Goal: Complete application form

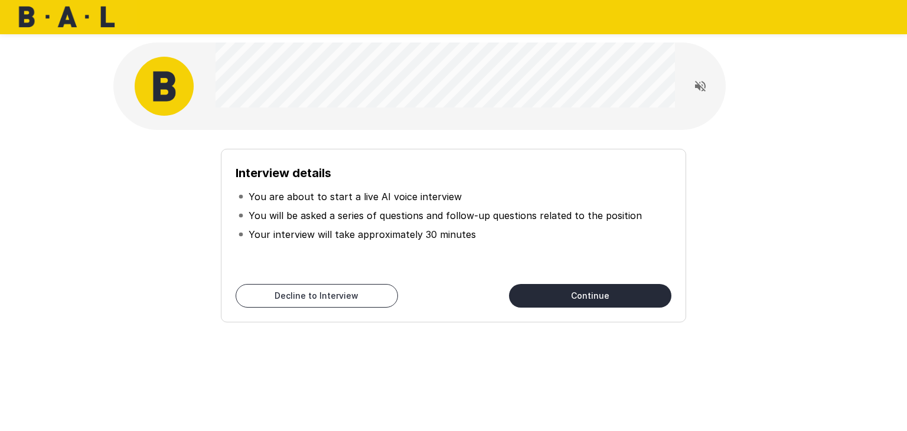
click at [561, 298] on button "Continue" at bounding box center [590, 296] width 162 height 24
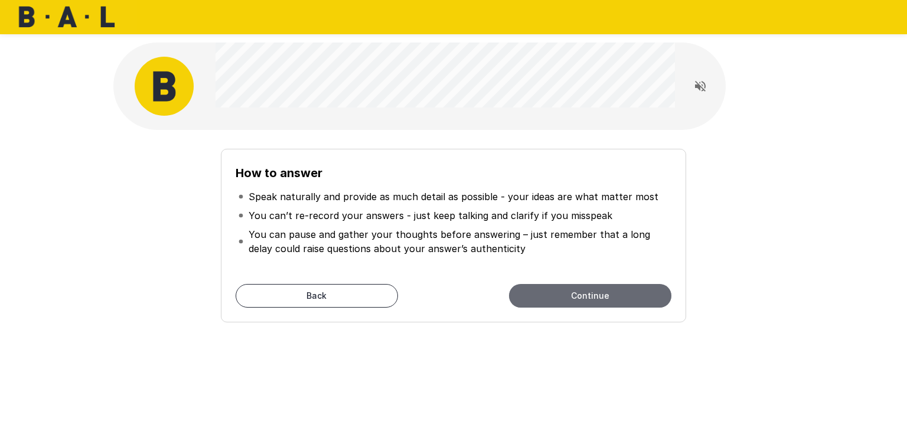
click at [569, 301] on button "Continue" at bounding box center [590, 296] width 162 height 24
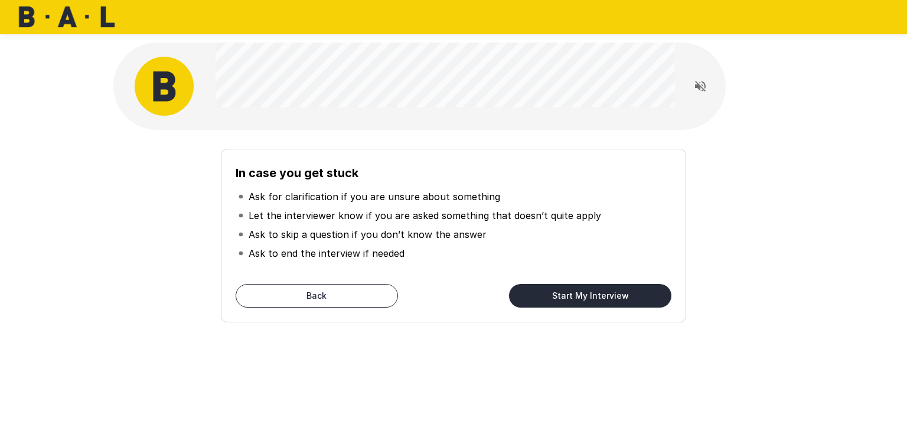
click at [570, 297] on button "Start My Interview" at bounding box center [590, 296] width 162 height 24
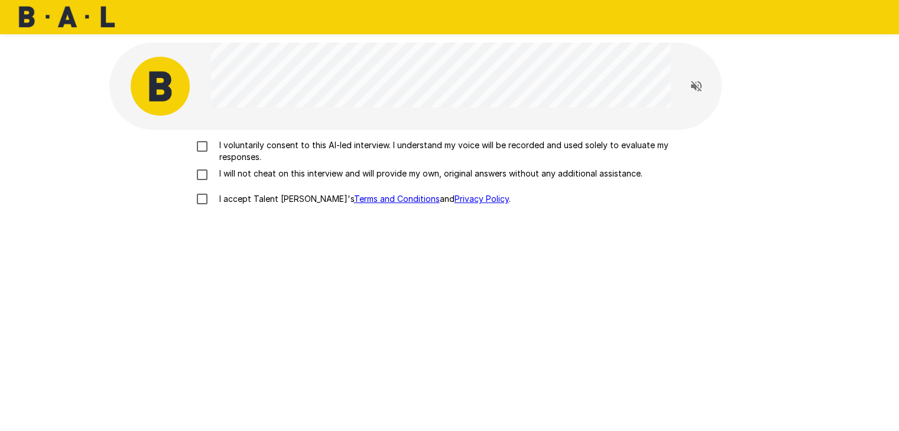
click at [227, 147] on p "I voluntarily consent to this AI-led interview. I understand my voice will be r…" at bounding box center [461, 151] width 495 height 24
click at [241, 177] on p "I will not cheat on this interview and will provide my own, original answers wi…" at bounding box center [428, 174] width 428 height 12
click at [227, 201] on p "I accept Talent Llama's Terms and Conditions and Privacy Policy ." at bounding box center [362, 199] width 296 height 12
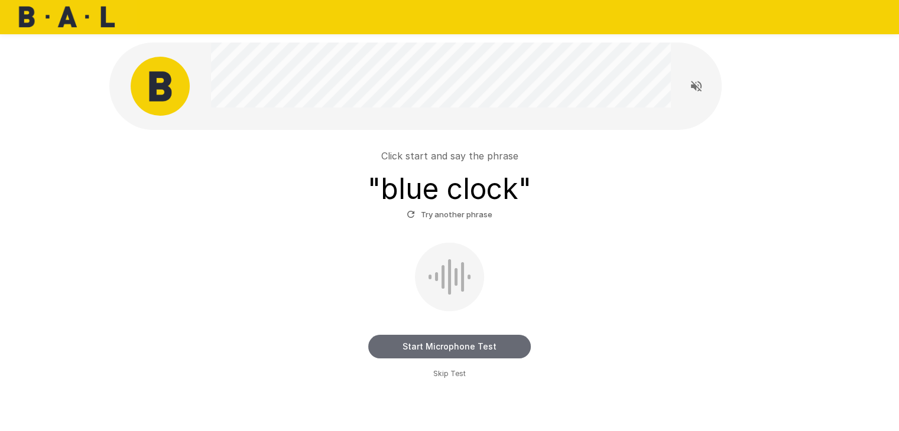
click at [477, 346] on button "Start Microphone Test" at bounding box center [449, 347] width 162 height 24
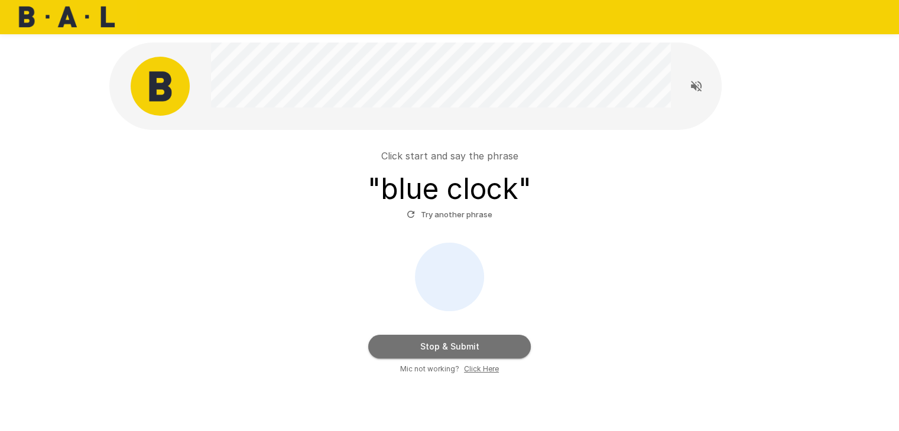
click at [482, 344] on button "Stop & Submit" at bounding box center [449, 347] width 162 height 24
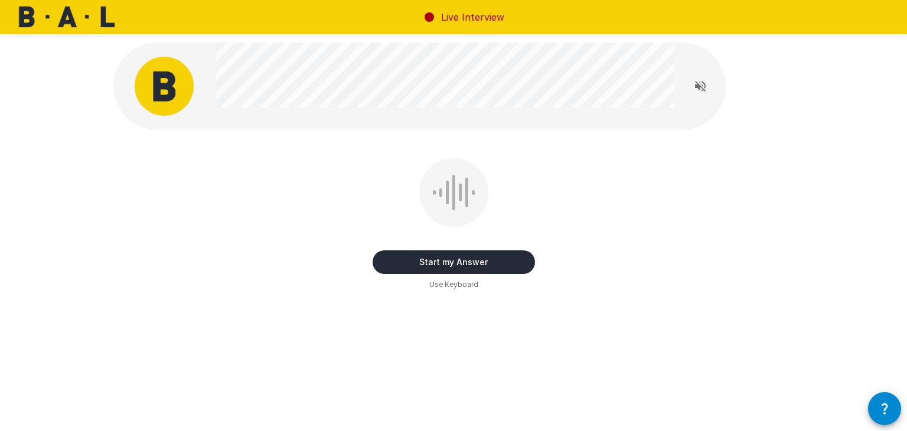
click at [493, 262] on button "Start my Answer" at bounding box center [454, 262] width 162 height 24
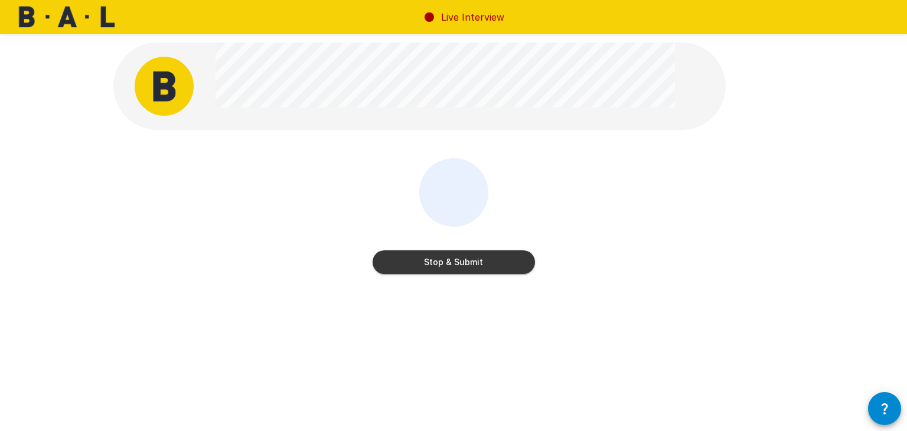
click at [466, 263] on button "Stop & Submit" at bounding box center [454, 262] width 162 height 24
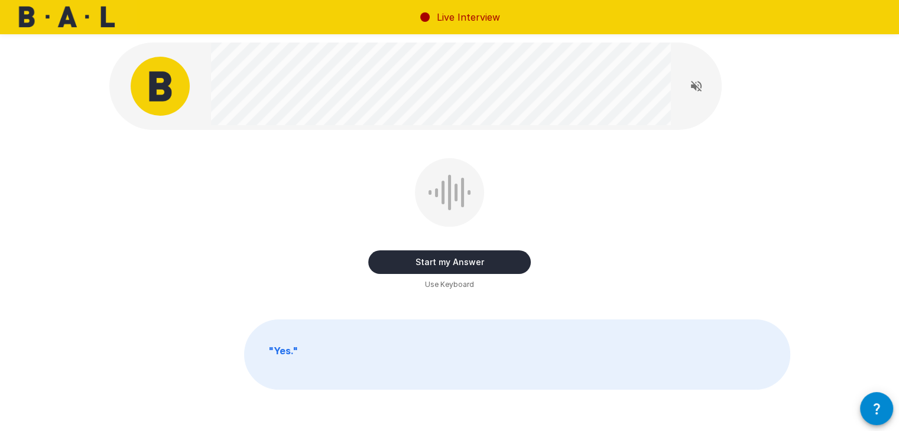
click at [503, 260] on button "Start my Answer" at bounding box center [449, 262] width 162 height 24
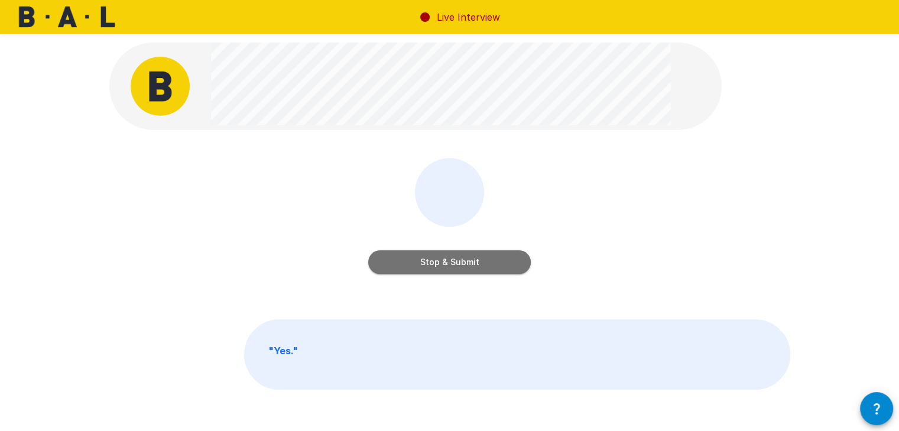
click at [469, 262] on button "Stop & Submit" at bounding box center [449, 262] width 162 height 24
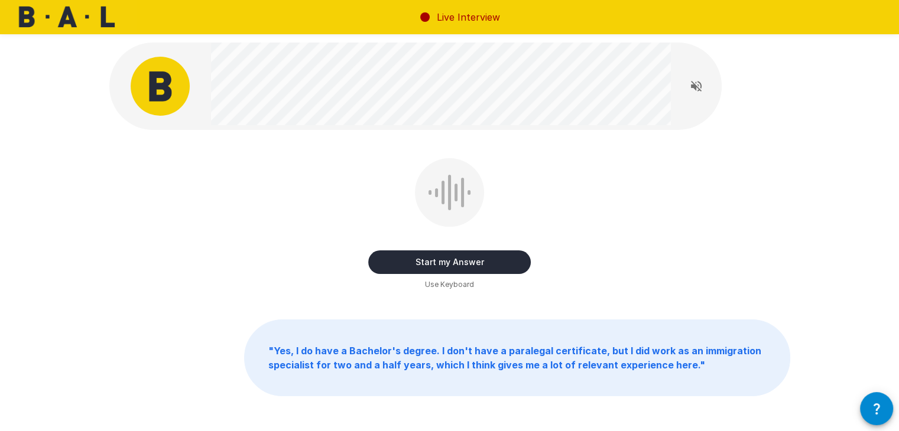
click at [492, 264] on button "Start my Answer" at bounding box center [449, 262] width 162 height 24
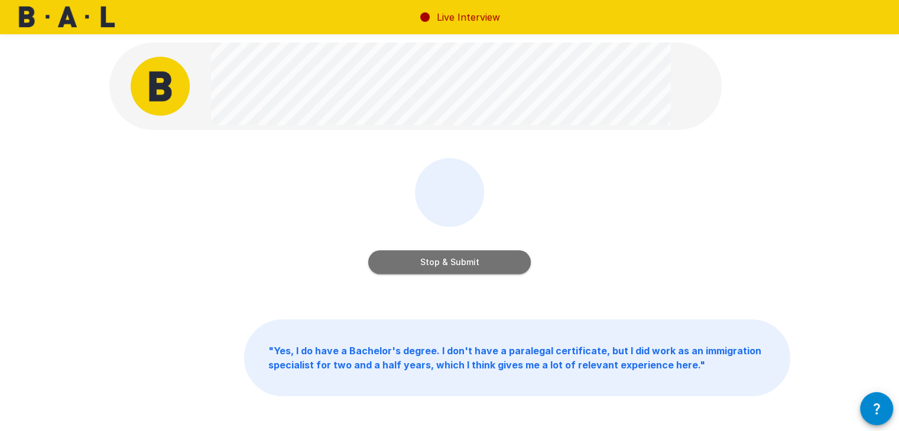
click at [456, 266] on button "Stop & Submit" at bounding box center [449, 262] width 162 height 24
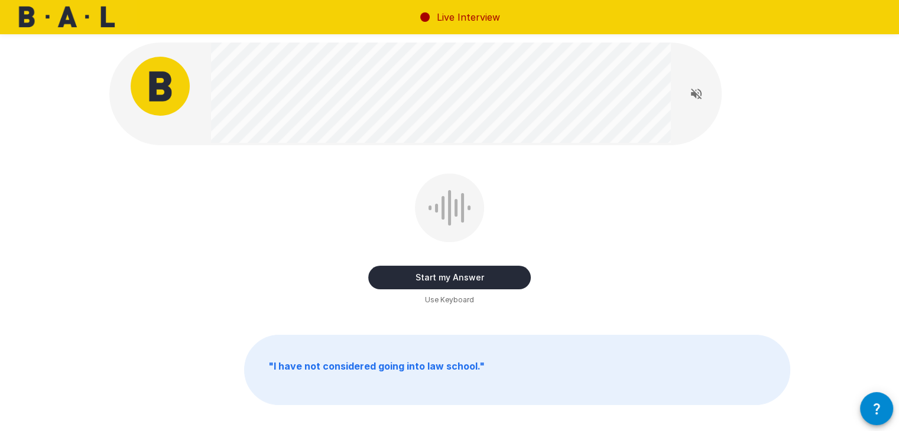
click at [475, 272] on button "Start my Answer" at bounding box center [449, 278] width 162 height 24
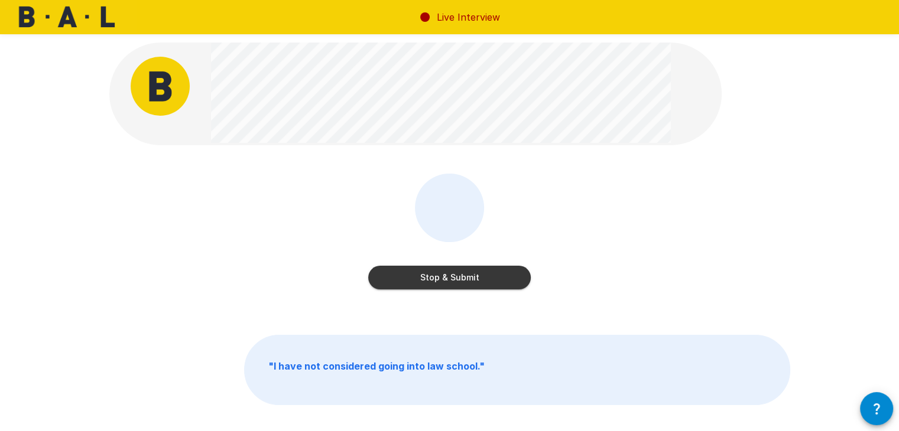
click at [457, 274] on button "Stop & Submit" at bounding box center [449, 278] width 162 height 24
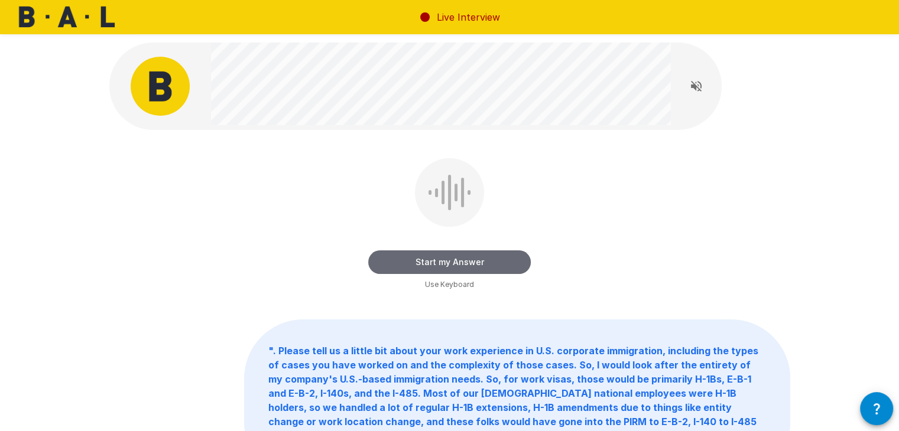
click at [463, 262] on button "Start my Answer" at bounding box center [449, 262] width 162 height 24
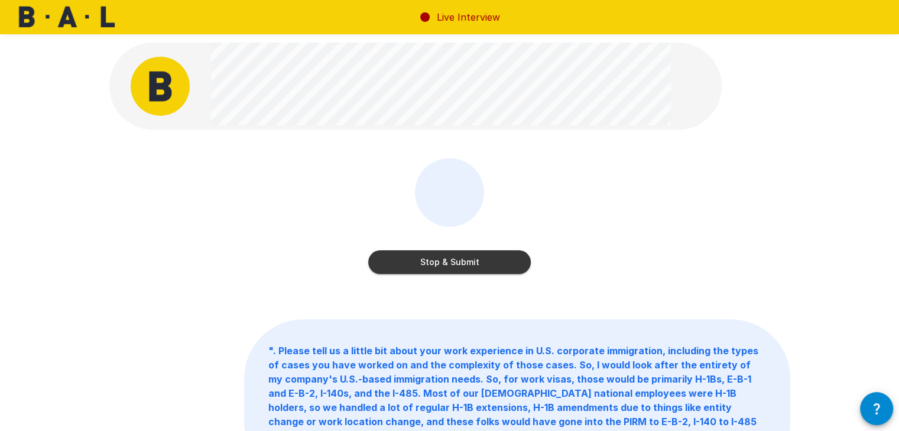
click at [444, 261] on button "Stop & Submit" at bounding box center [449, 262] width 162 height 24
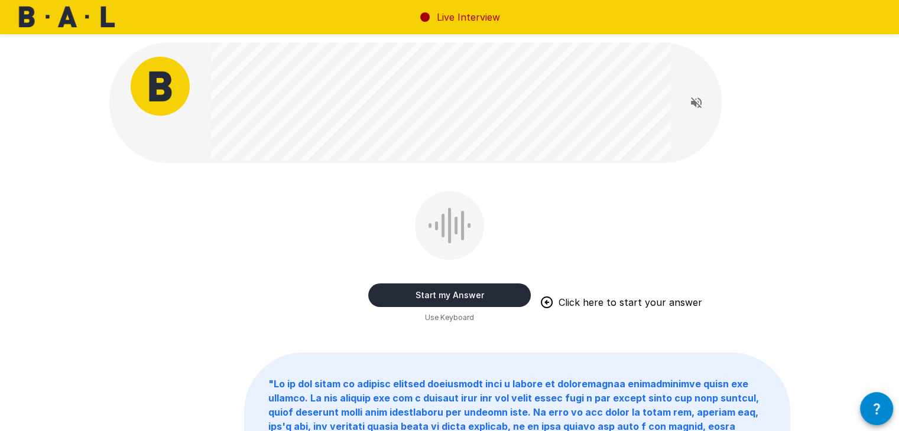
click at [453, 294] on button "Start my Answer" at bounding box center [449, 296] width 162 height 24
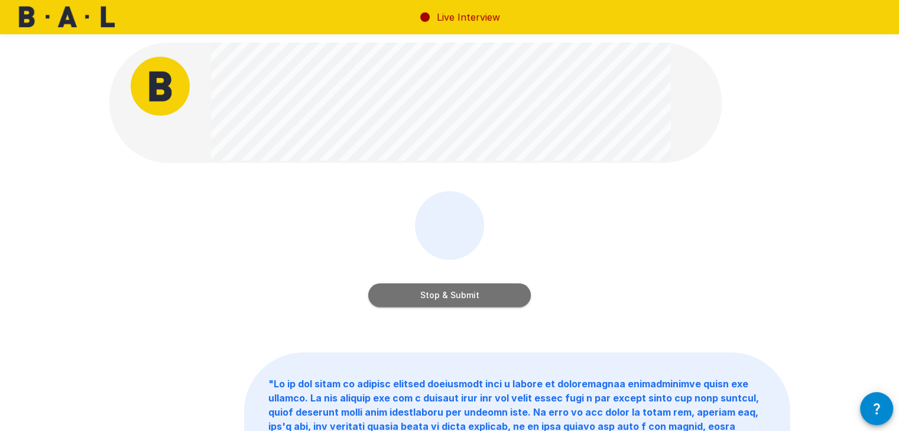
click at [466, 297] on button "Stop & Submit" at bounding box center [449, 296] width 162 height 24
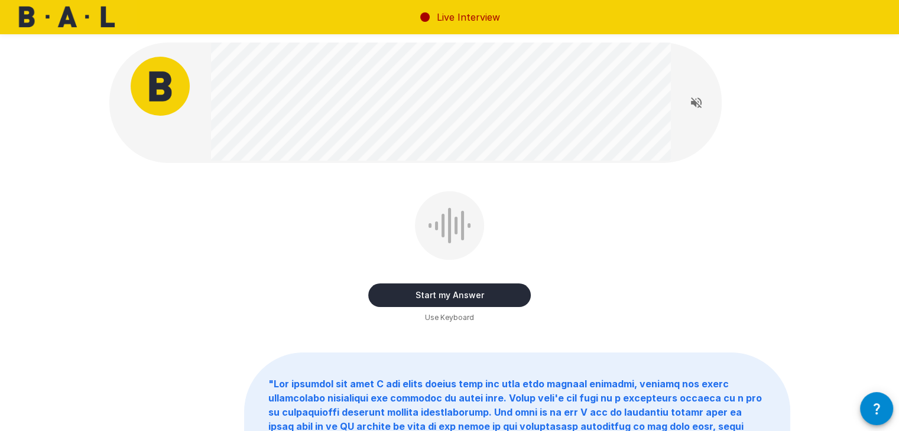
click at [496, 292] on button "Start my Answer" at bounding box center [449, 296] width 162 height 24
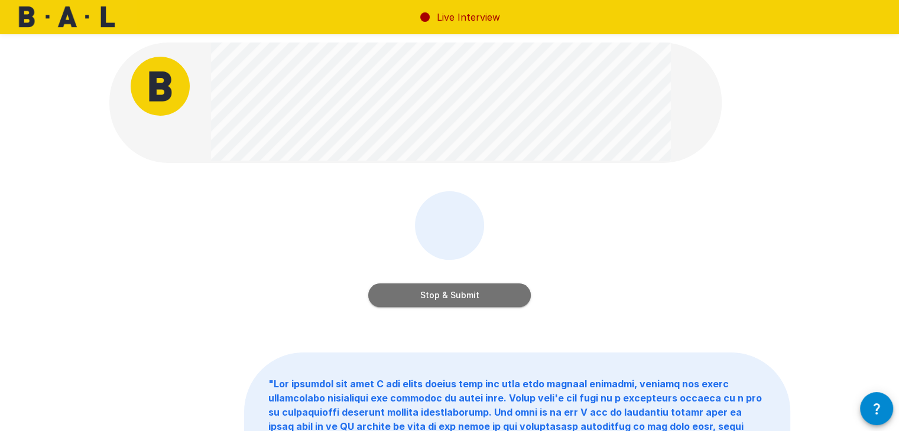
click at [471, 295] on button "Stop & Submit" at bounding box center [449, 296] width 162 height 24
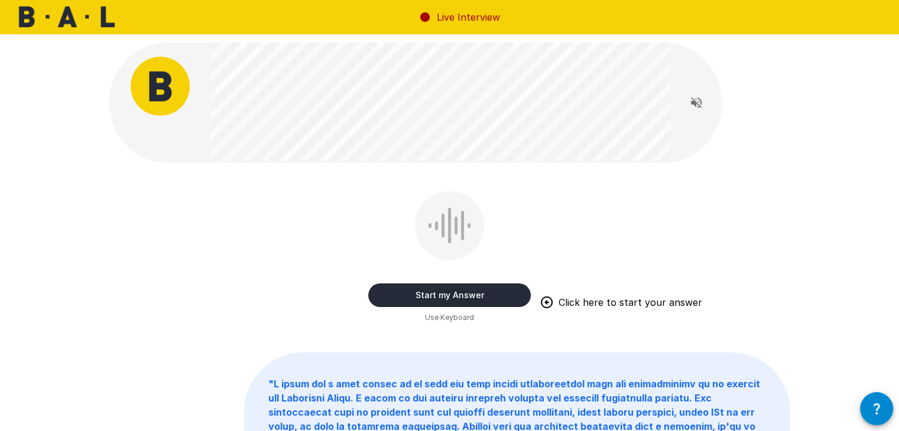
click at [499, 289] on button "Start my Answer" at bounding box center [449, 296] width 162 height 24
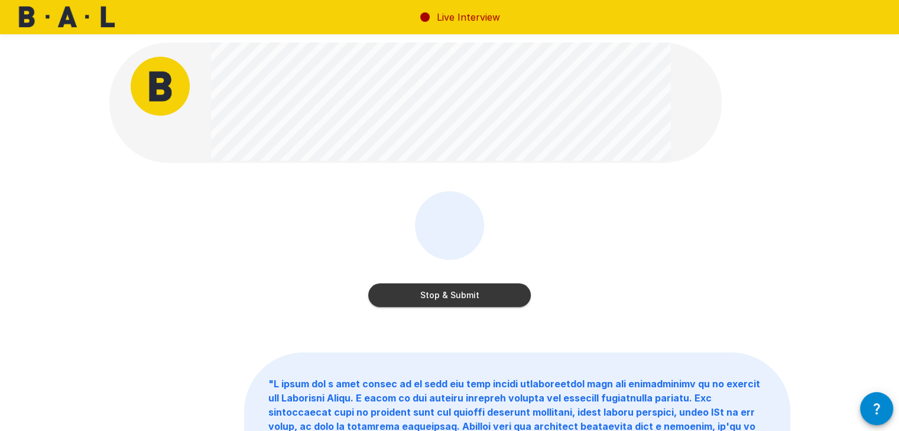
click at [464, 296] on button "Stop & Submit" at bounding box center [449, 296] width 162 height 24
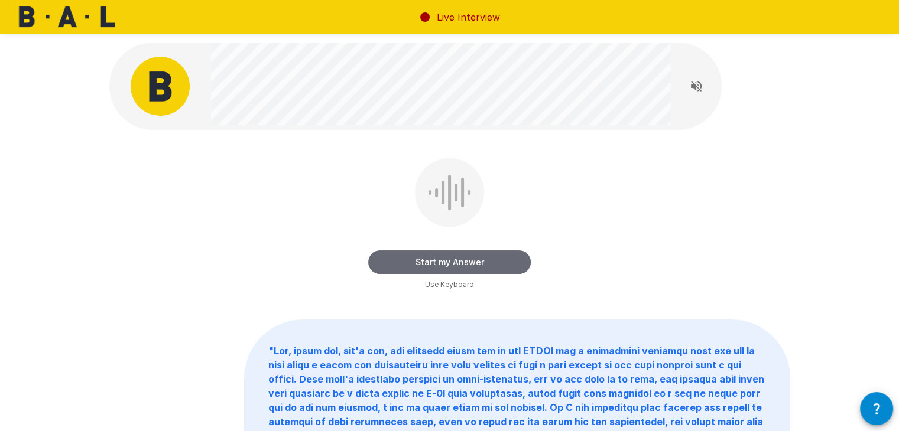
click at [505, 261] on button "Start my Answer" at bounding box center [449, 262] width 162 height 24
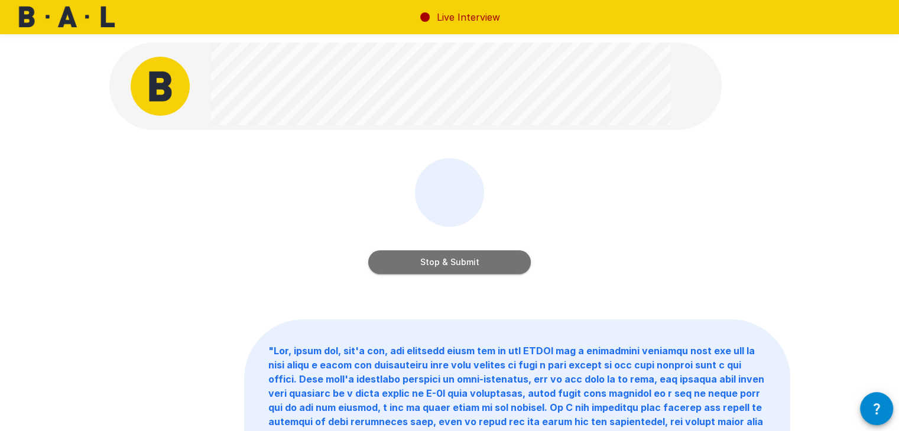
click at [453, 263] on button "Stop & Submit" at bounding box center [449, 262] width 162 height 24
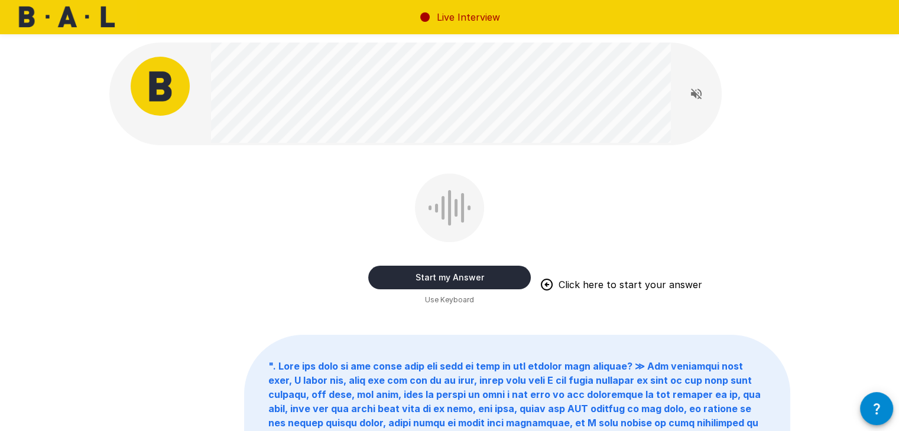
click at [513, 282] on button "Start my Answer" at bounding box center [449, 278] width 162 height 24
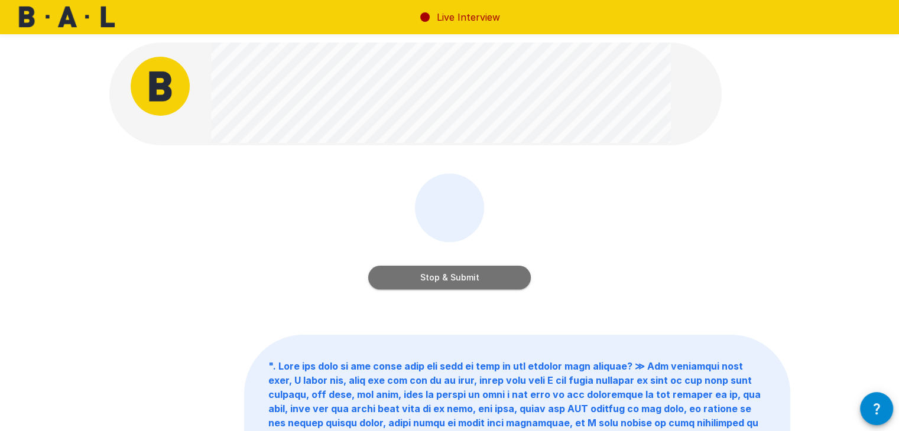
click at [477, 280] on button "Stop & Submit" at bounding box center [449, 278] width 162 height 24
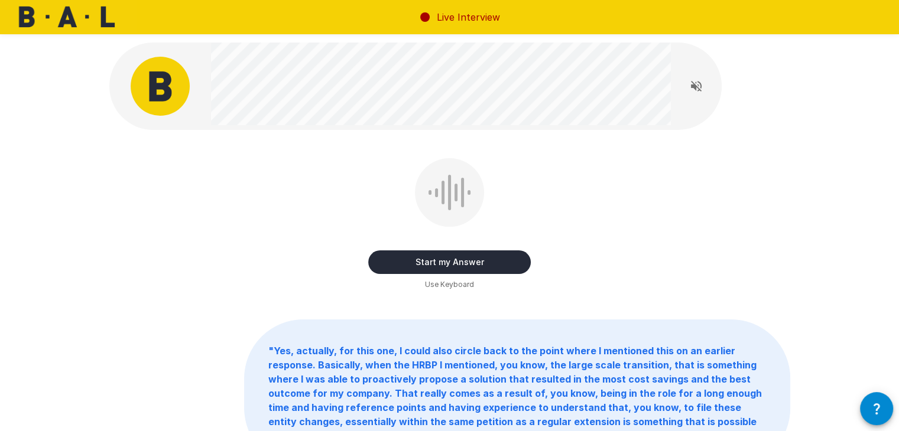
click at [500, 265] on button "Start my Answer" at bounding box center [449, 262] width 162 height 24
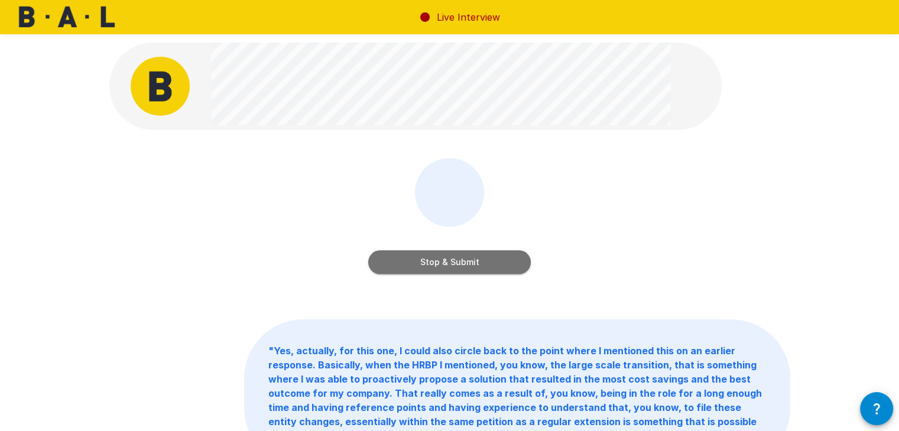
click at [467, 262] on button "Stop & Submit" at bounding box center [449, 262] width 162 height 24
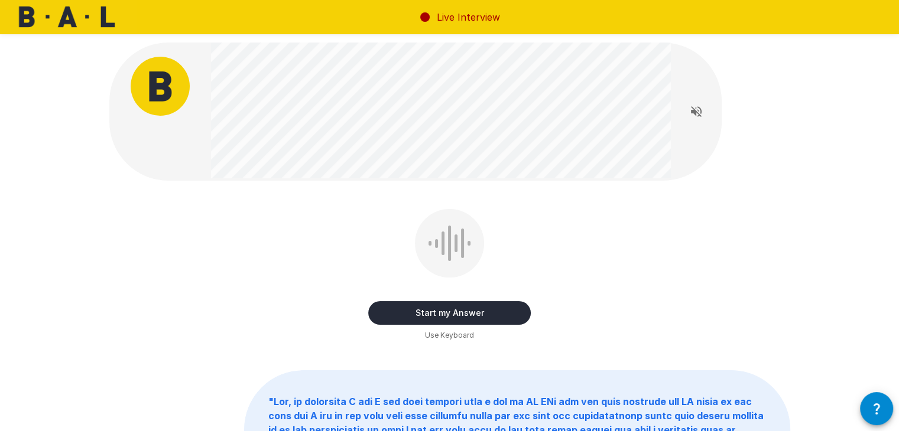
click at [508, 313] on button "Start my Answer" at bounding box center [449, 313] width 162 height 24
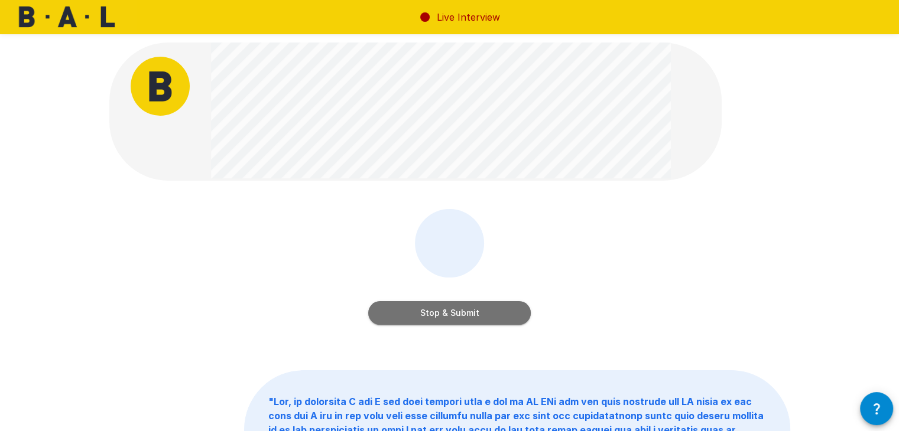
click at [451, 314] on button "Stop & Submit" at bounding box center [449, 313] width 162 height 24
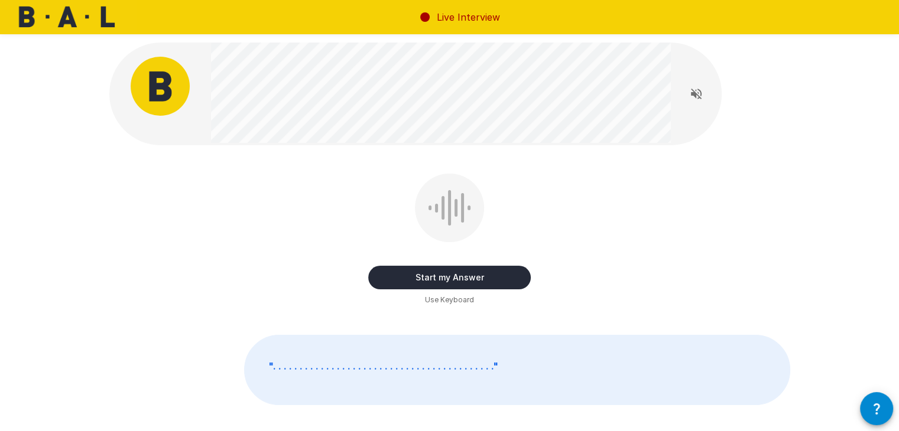
click at [435, 362] on b "" . . . . . . . . . . . . . . . . . . . . . . . . . . . . . . . . . . . . . . .…" at bounding box center [383, 366] width 230 height 12
click at [501, 275] on button "Start my Answer" at bounding box center [449, 278] width 162 height 24
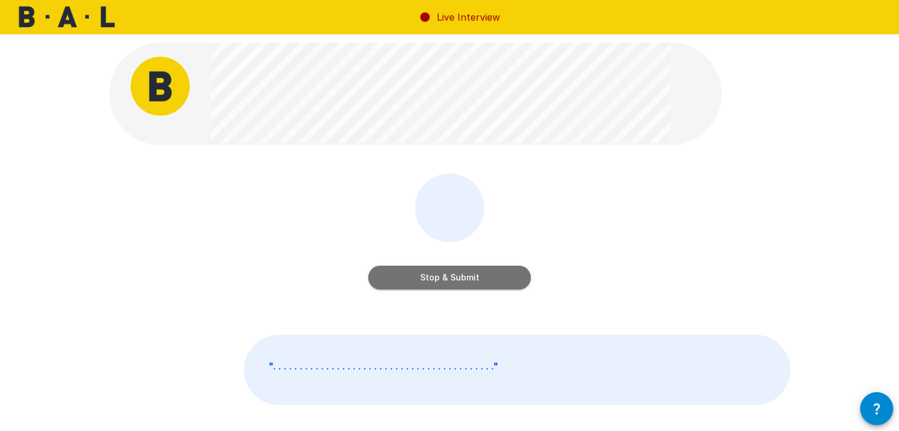
click at [483, 275] on button "Stop & Submit" at bounding box center [449, 278] width 162 height 24
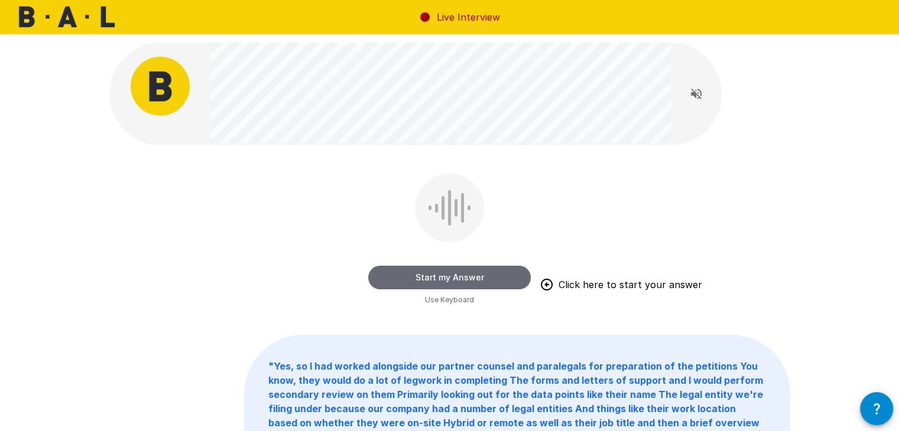
click at [453, 272] on button "Start my Answer" at bounding box center [449, 278] width 162 height 24
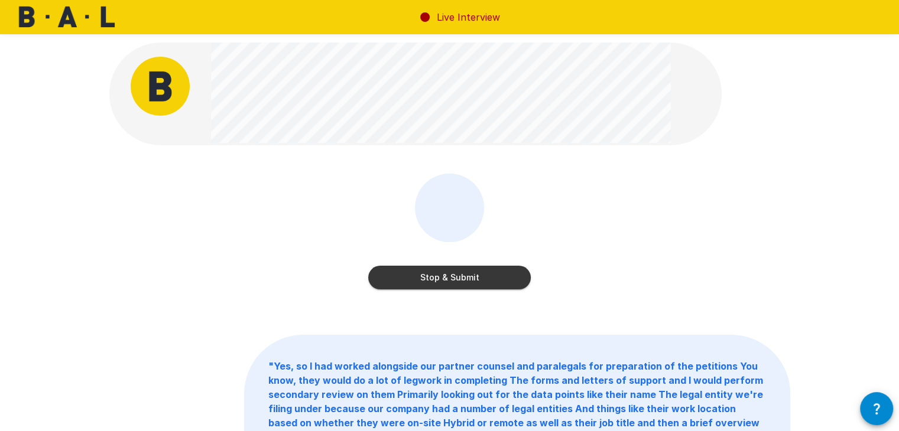
click at [449, 279] on button "Stop & Submit" at bounding box center [449, 278] width 162 height 24
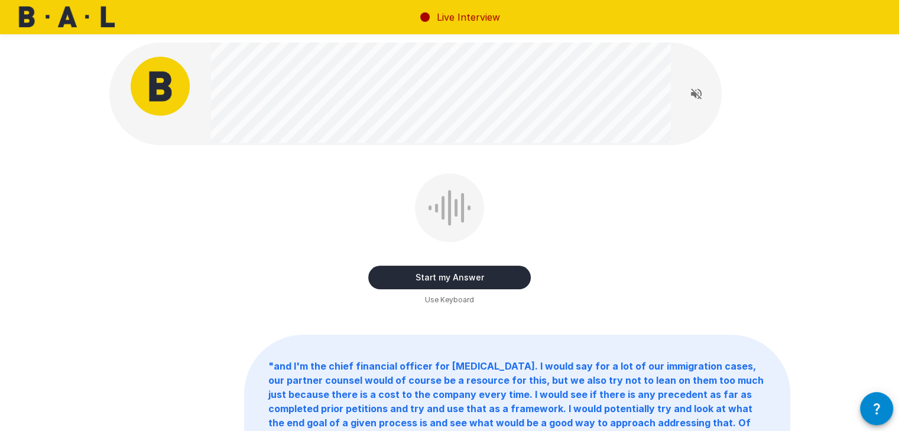
click at [468, 274] on button "Start my Answer" at bounding box center [449, 278] width 162 height 24
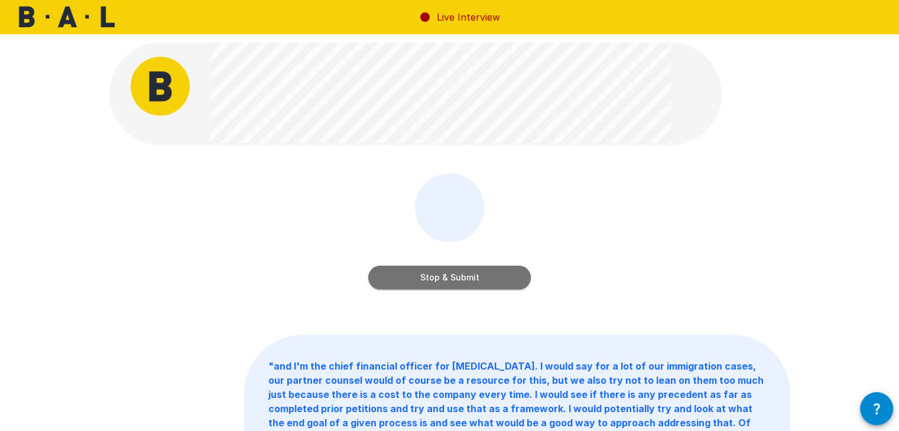
click at [450, 284] on button "Stop & Submit" at bounding box center [449, 278] width 162 height 24
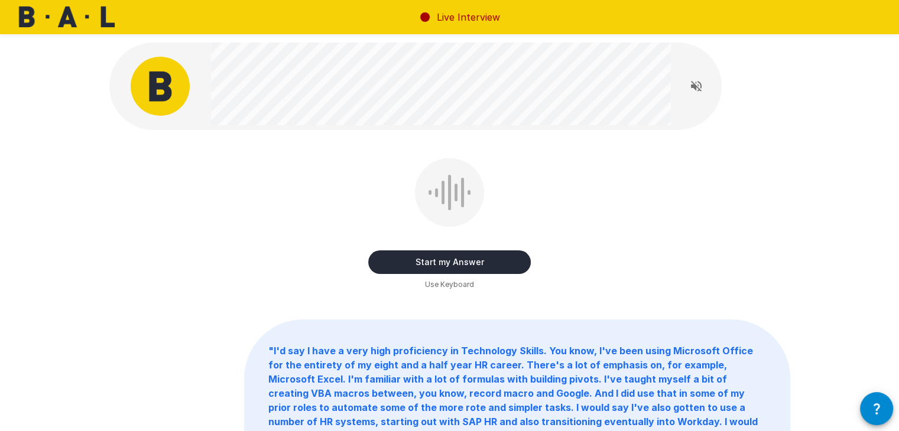
click at [500, 261] on button "Start my Answer" at bounding box center [449, 262] width 162 height 24
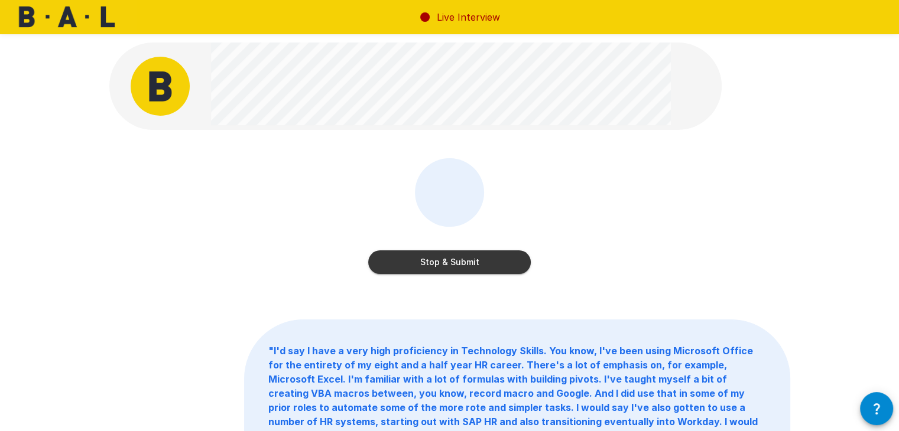
click at [477, 262] on button "Stop & Submit" at bounding box center [449, 262] width 162 height 24
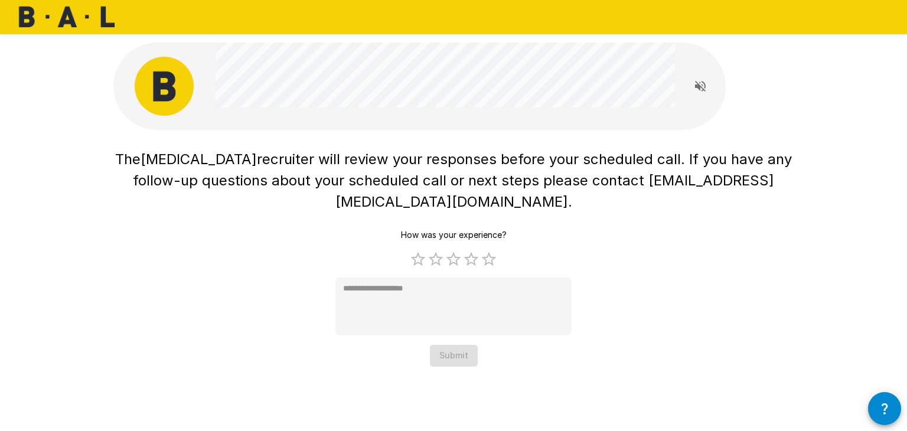
click at [551, 360] on div "The [MEDICAL_DATA] recruiter will review your responses before your scheduled c…" at bounding box center [453, 186] width 709 height 372
click at [471, 250] on label "4 Stars" at bounding box center [472, 259] width 18 height 18
type textarea "*"
click at [458, 345] on button "Submit" at bounding box center [454, 356] width 48 height 22
